Goal: Transaction & Acquisition: Purchase product/service

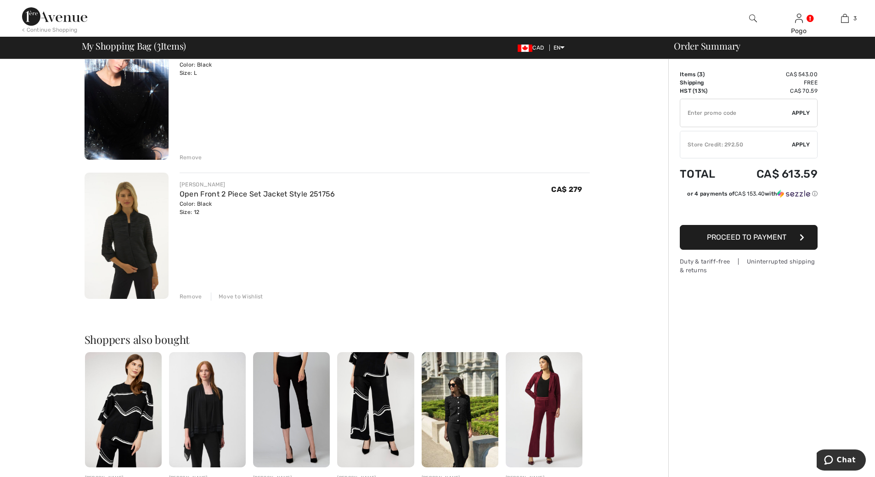
scroll to position [238, 0]
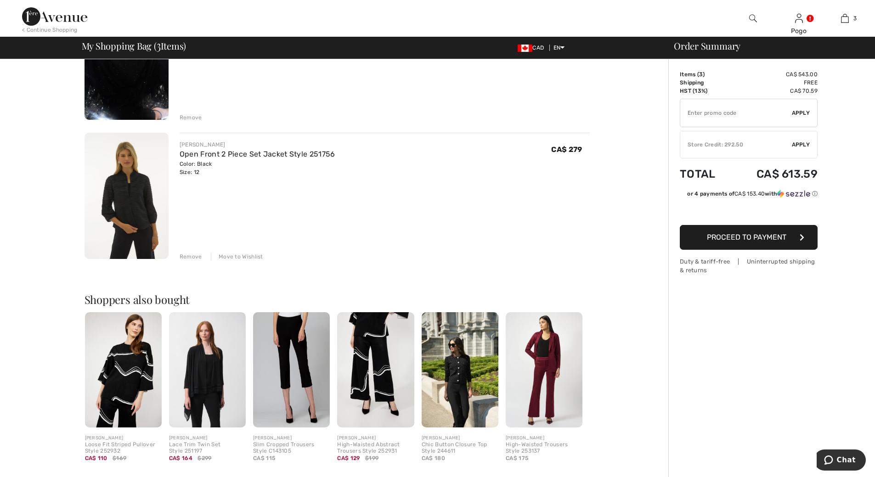
click at [135, 367] on img at bounding box center [123, 369] width 77 height 115
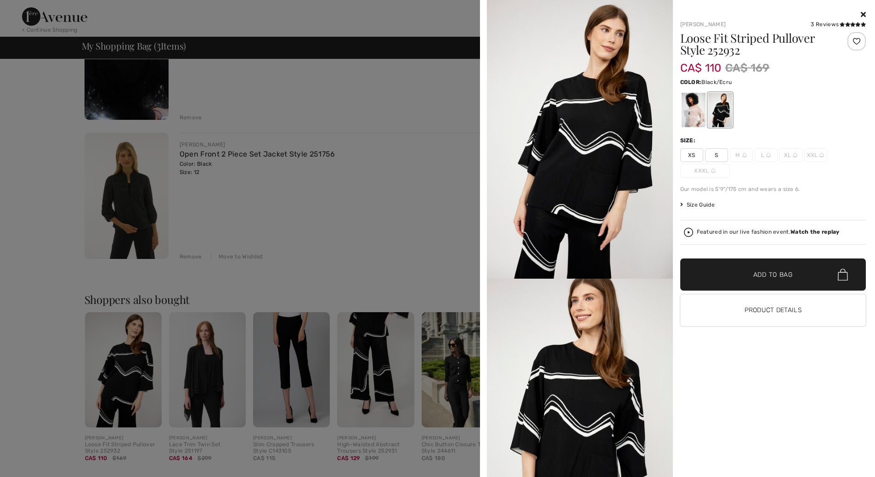
click at [864, 15] on icon at bounding box center [863, 14] width 5 height 7
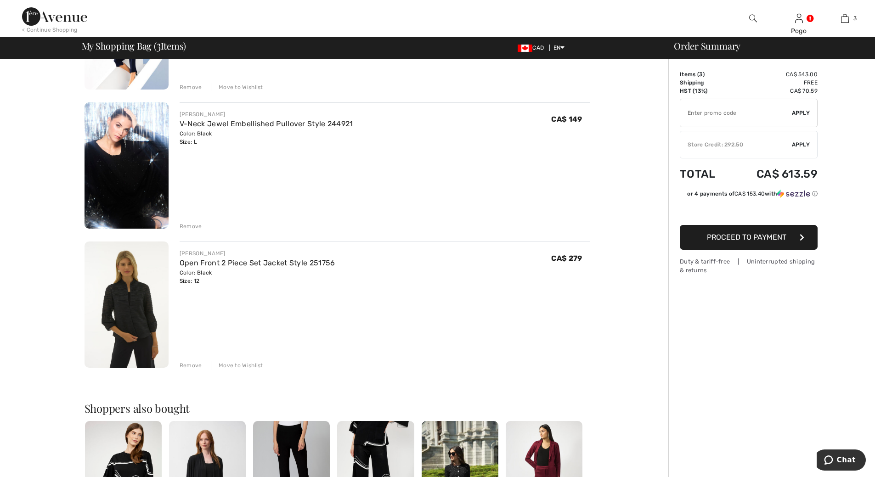
scroll to position [127, 0]
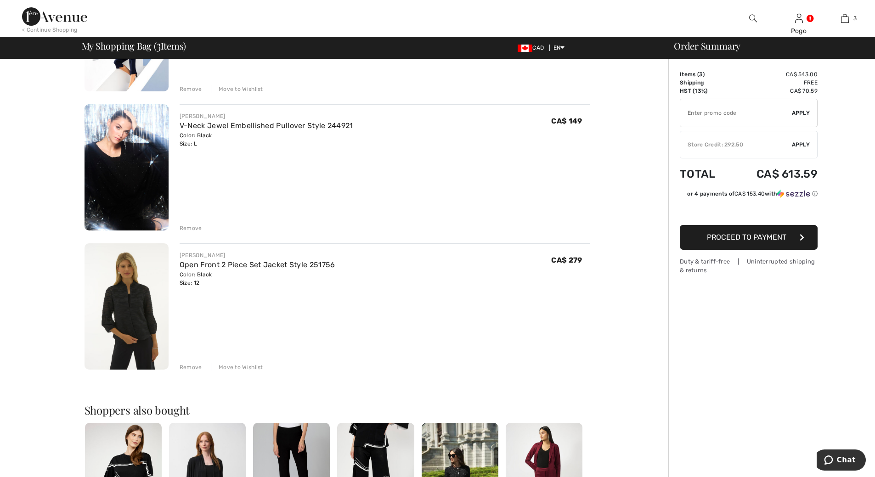
click at [249, 370] on div "Move to Wishlist" at bounding box center [237, 367] width 52 height 8
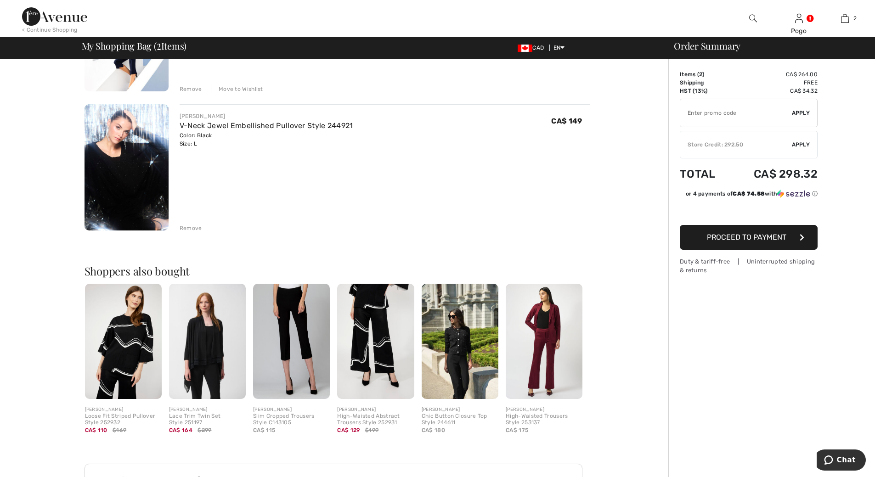
scroll to position [0, 0]
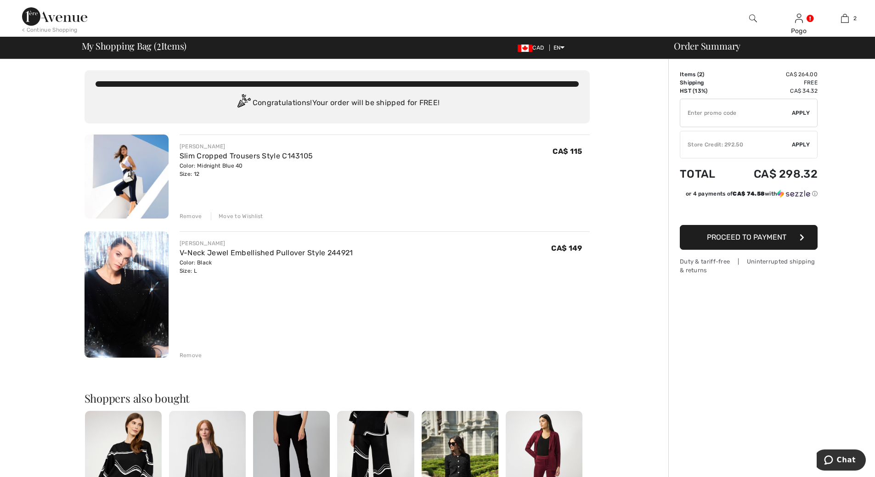
click at [739, 113] on input "TEXT" at bounding box center [736, 113] width 112 height 28
type input "SALEAVENUE"
click at [795, 114] on span "Apply" at bounding box center [801, 113] width 18 height 8
click at [122, 313] on img at bounding box center [127, 295] width 84 height 126
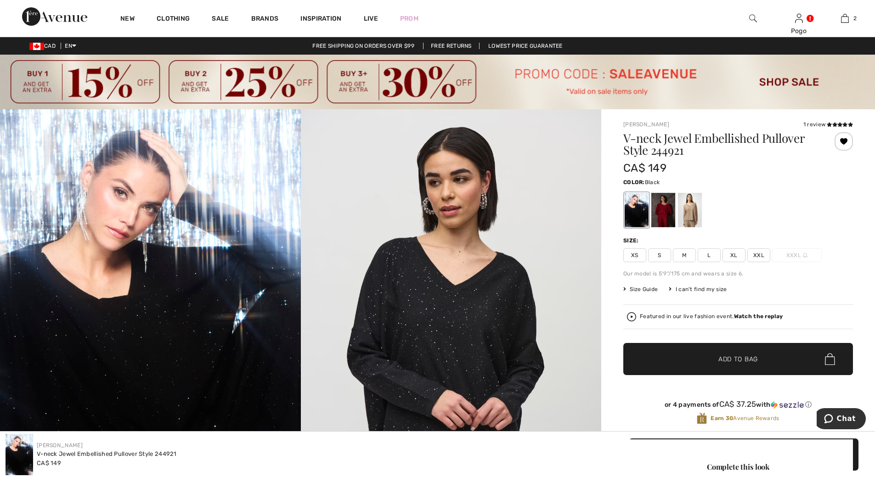
click at [793, 81] on img at bounding box center [437, 82] width 875 height 55
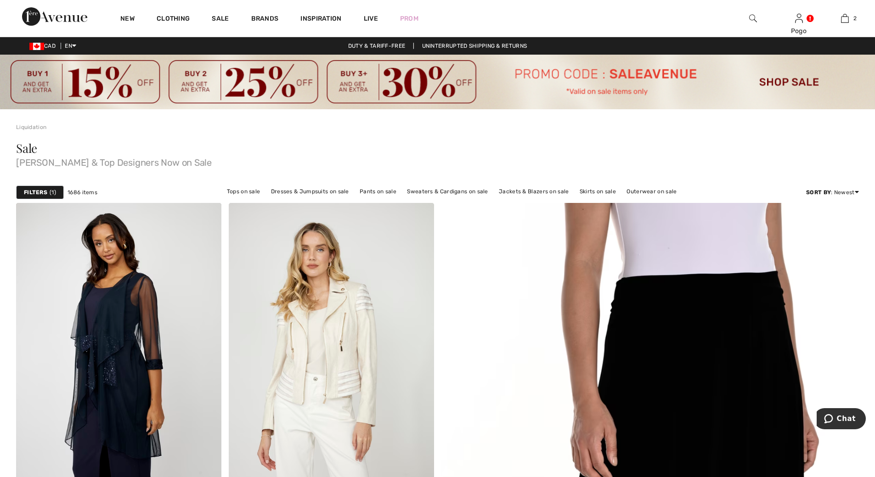
click at [119, 18] on div "New" at bounding box center [127, 18] width 36 height 37
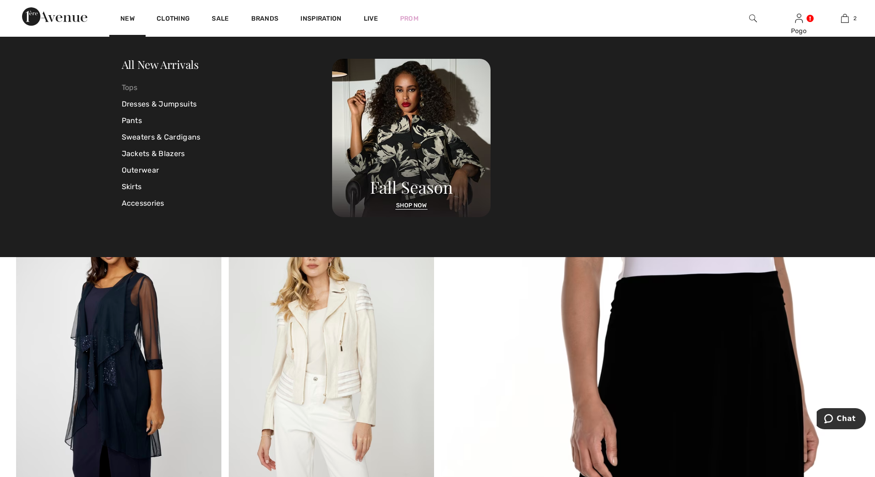
click at [130, 88] on link "Tops" at bounding box center [227, 87] width 211 height 17
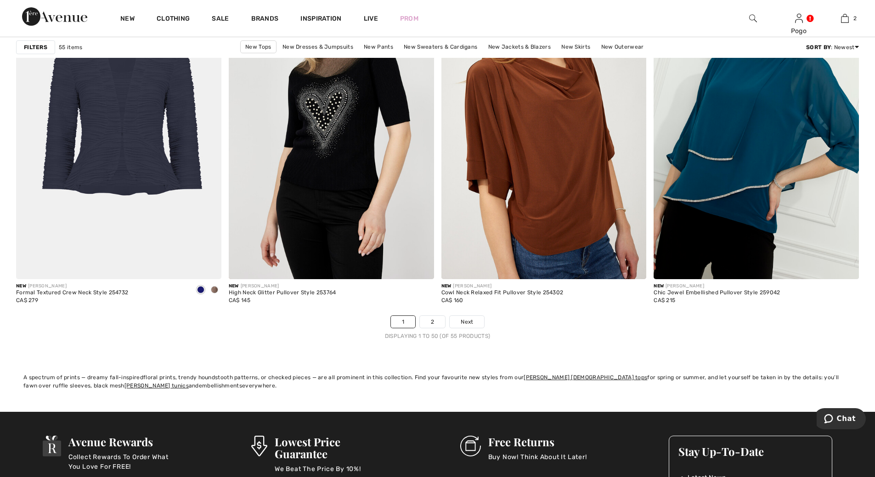
scroll to position [5293, 0]
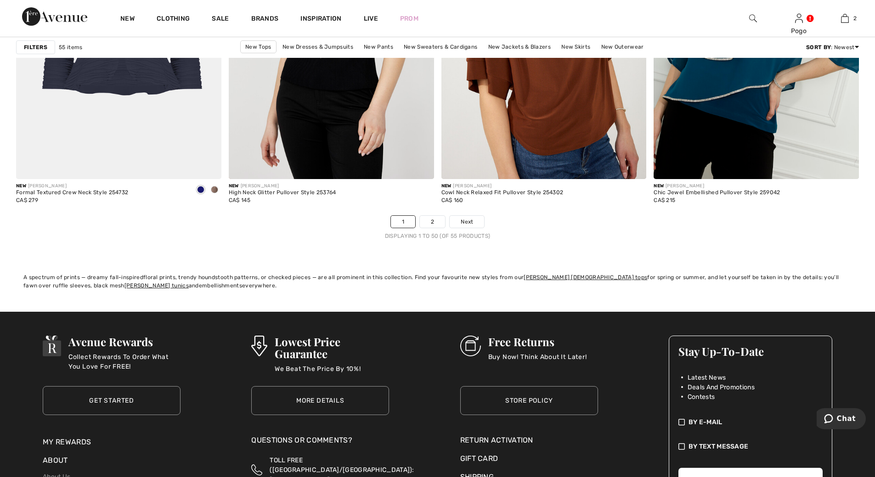
drag, startPoint x: 878, startPoint y: 280, endPoint x: 25, endPoint y: 20, distance: 892.0
click at [467, 221] on span "Next" at bounding box center [467, 222] width 12 height 8
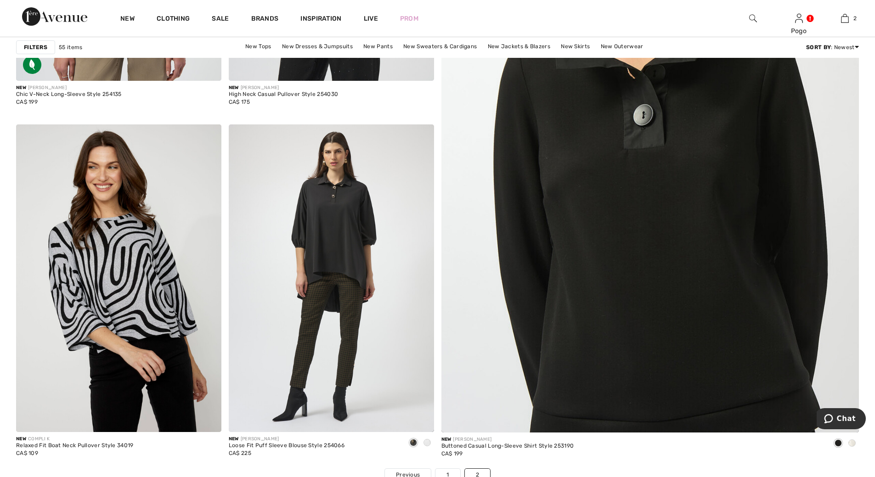
scroll to position [419, 0]
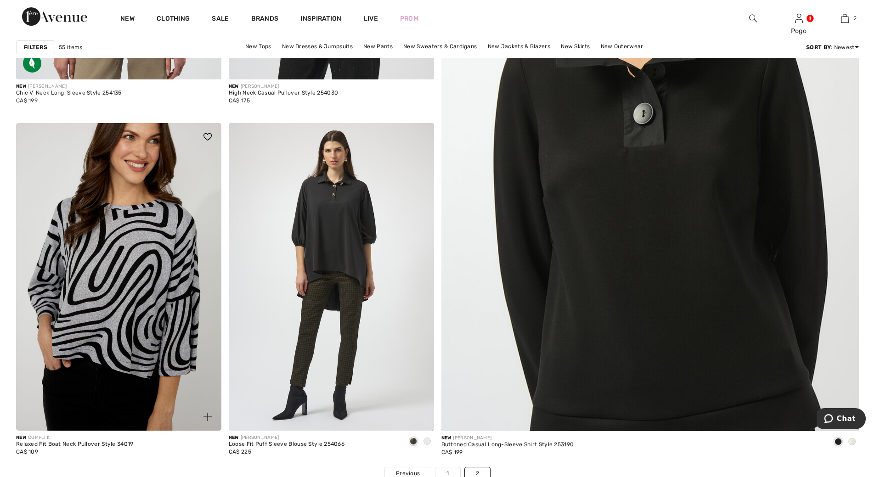
click at [138, 275] on img at bounding box center [118, 277] width 205 height 308
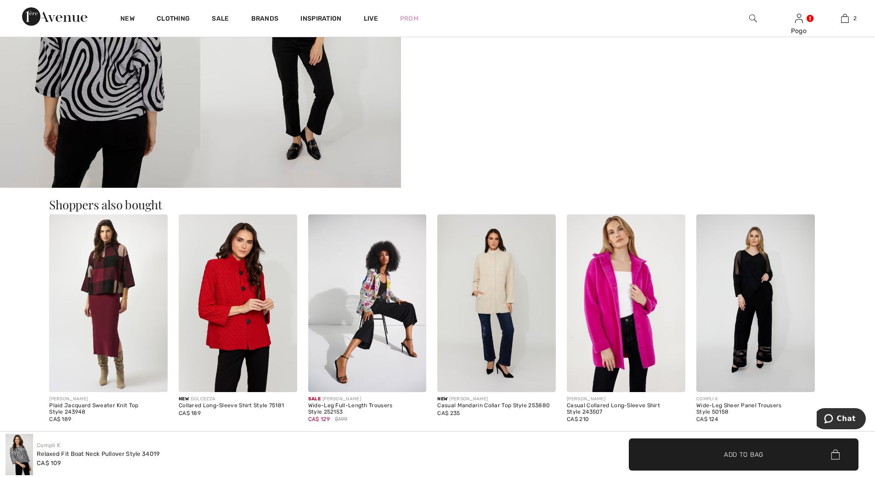
scroll to position [738, 0]
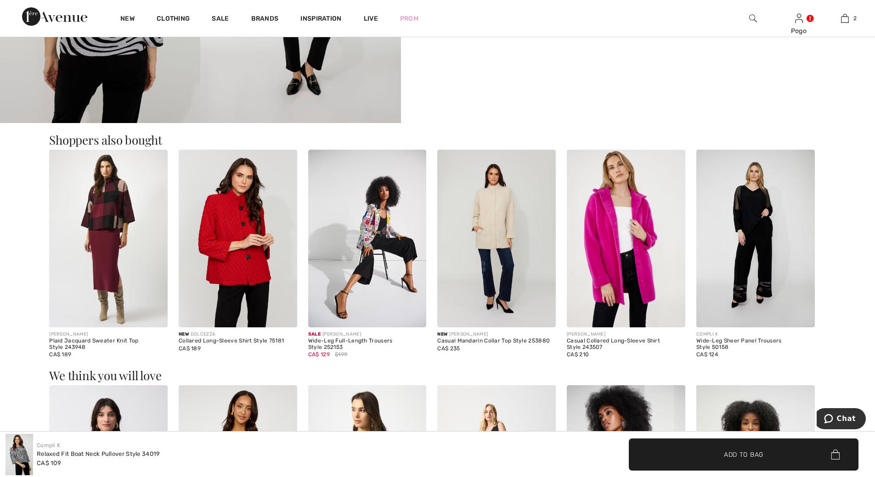
click at [117, 221] on img at bounding box center [108, 239] width 119 height 178
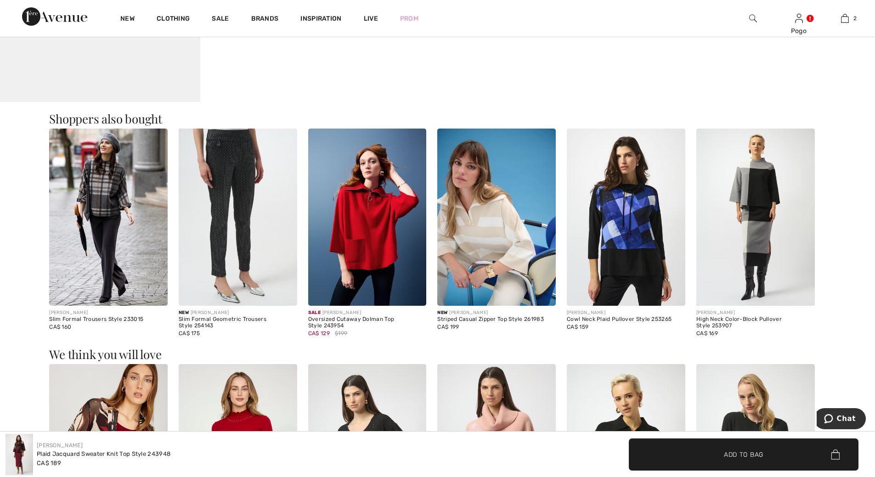
scroll to position [955, 0]
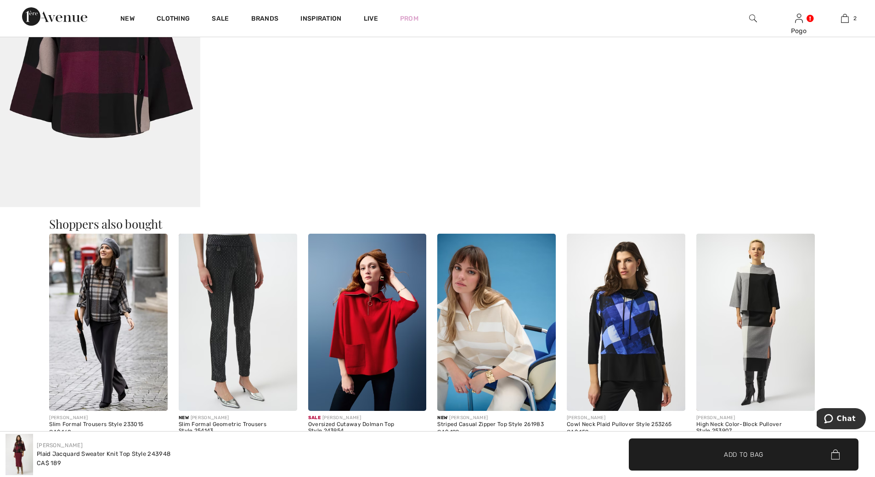
click at [95, 290] on img at bounding box center [108, 323] width 119 height 178
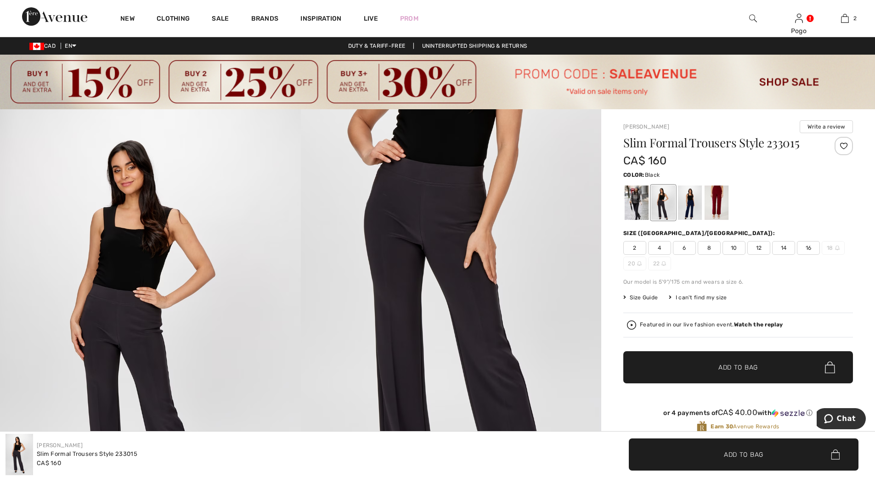
click at [633, 197] on div at bounding box center [637, 203] width 24 height 34
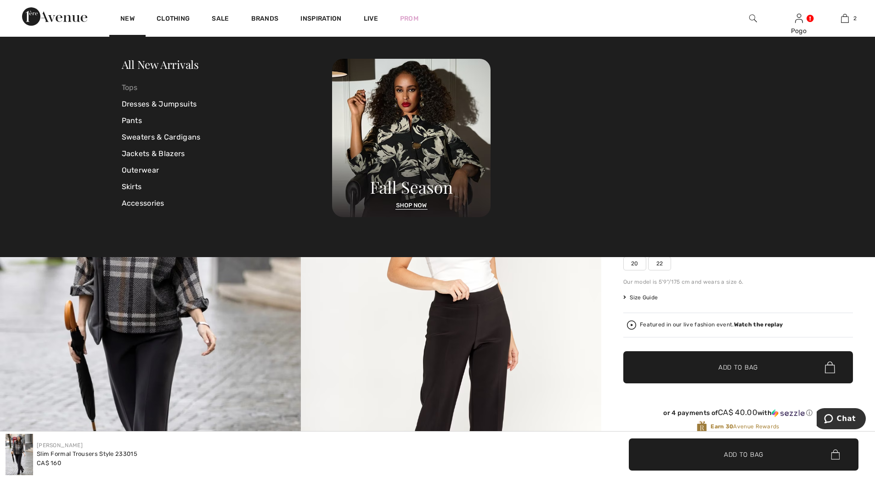
click at [124, 83] on link "Tops" at bounding box center [227, 87] width 211 height 17
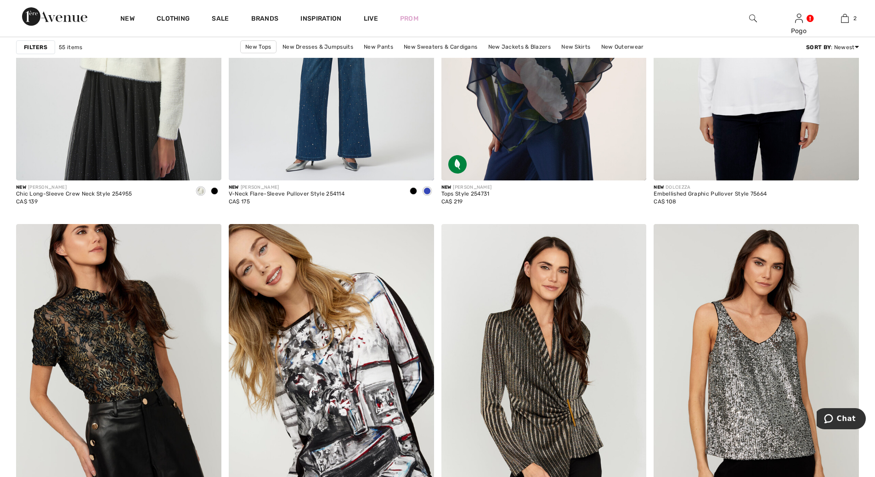
scroll to position [4724, 0]
